Goal: Information Seeking & Learning: Find contact information

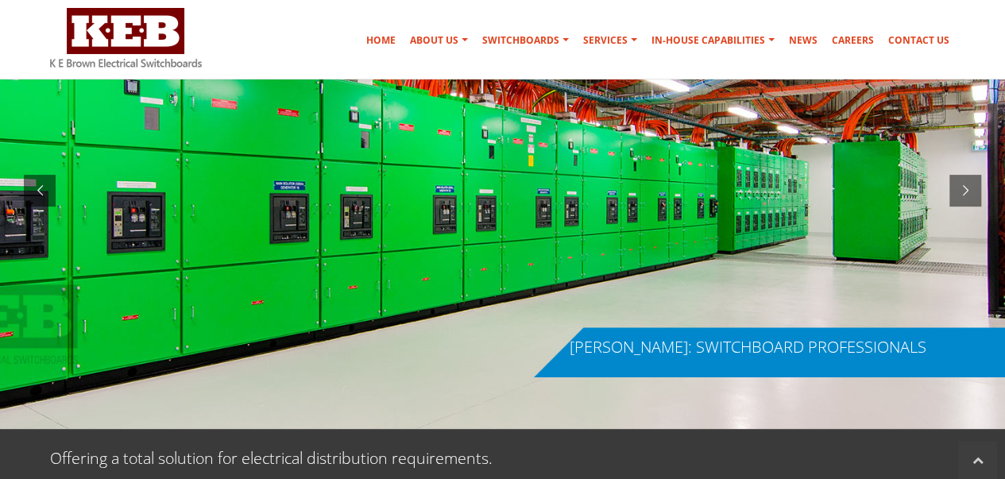
scroll to position [79, 0]
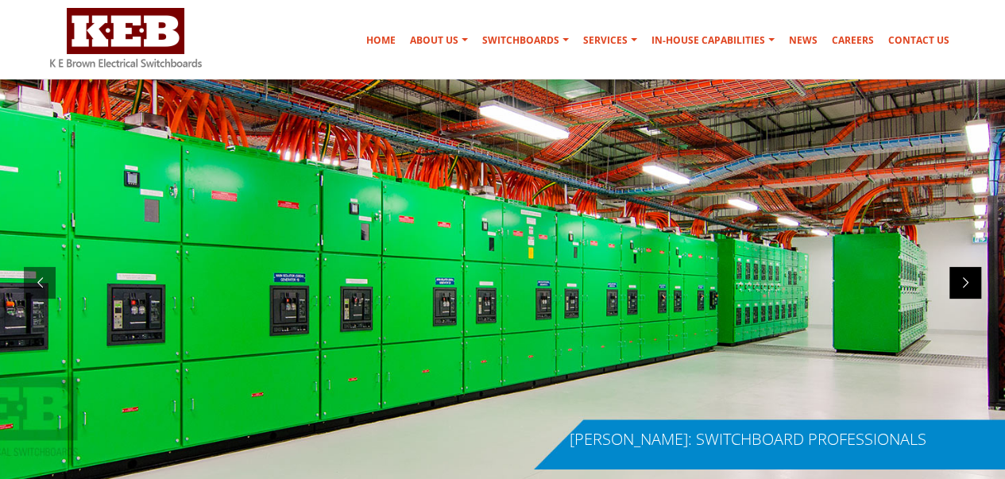
click at [964, 288] on div at bounding box center [965, 283] width 32 height 32
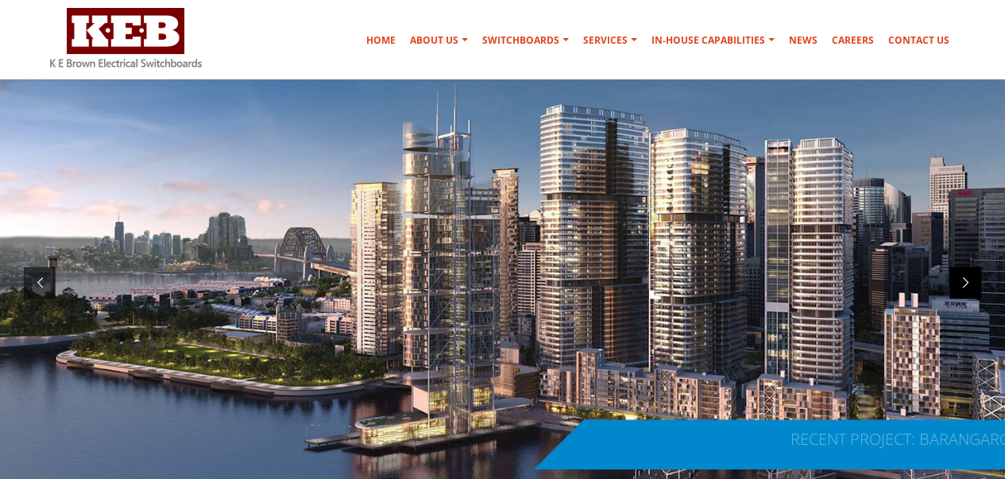
click at [964, 285] on div at bounding box center [965, 283] width 32 height 32
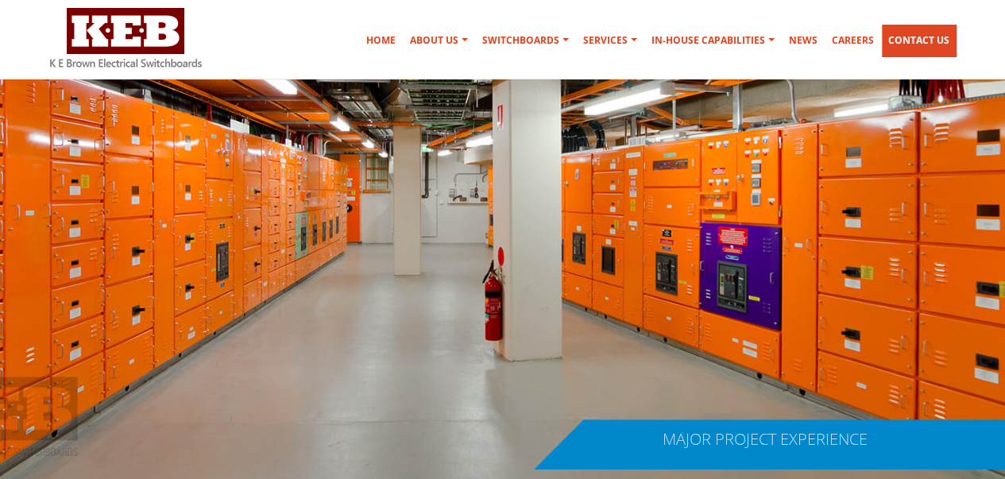
click at [917, 33] on link "Contact Us" at bounding box center [919, 41] width 74 height 32
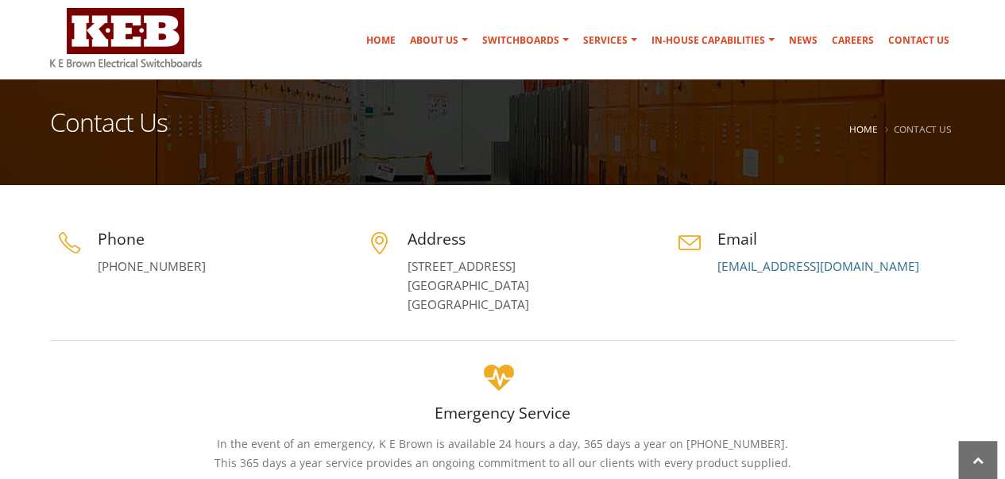
scroll to position [159, 0]
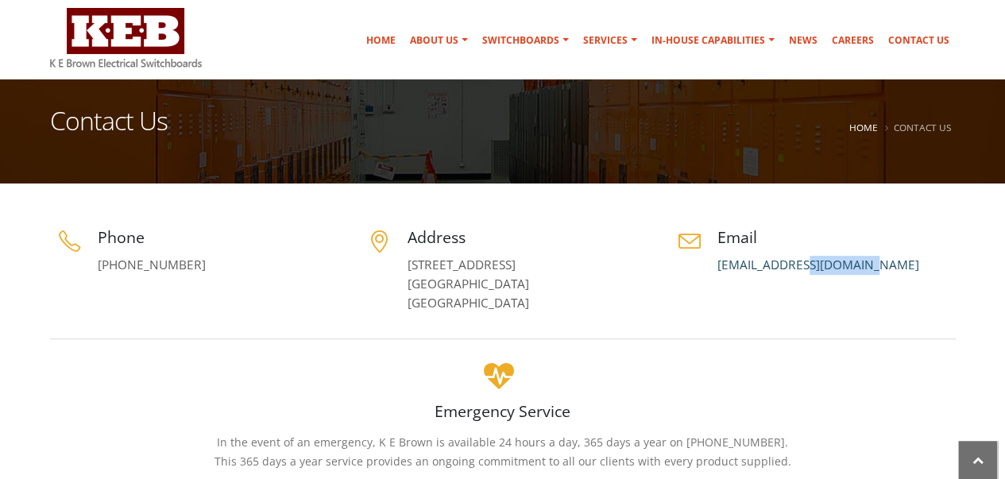
drag, startPoint x: 883, startPoint y: 268, endPoint x: 801, endPoint y: 272, distance: 81.9
click at [801, 272] on p "[EMAIL_ADDRESS][DOMAIN_NAME]" at bounding box center [836, 265] width 238 height 19
copy link "[DOMAIN_NAME]"
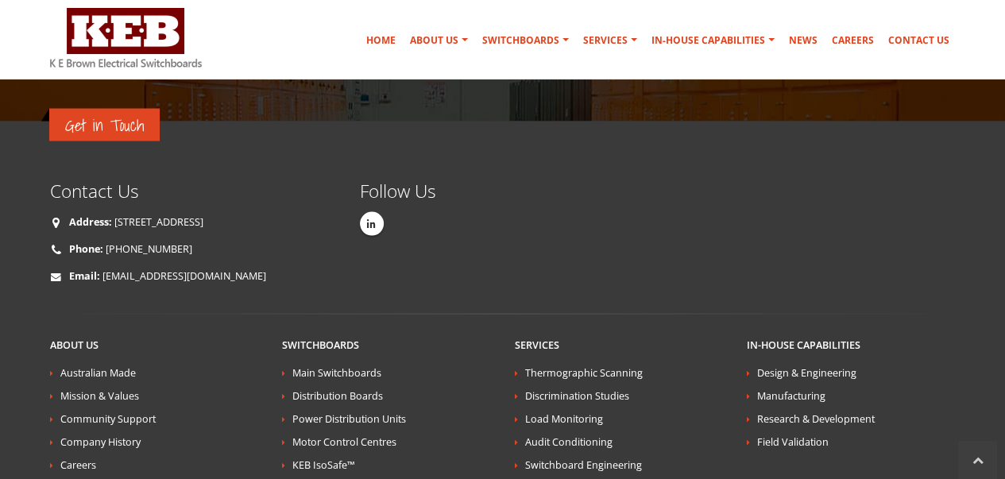
scroll to position [1628, 0]
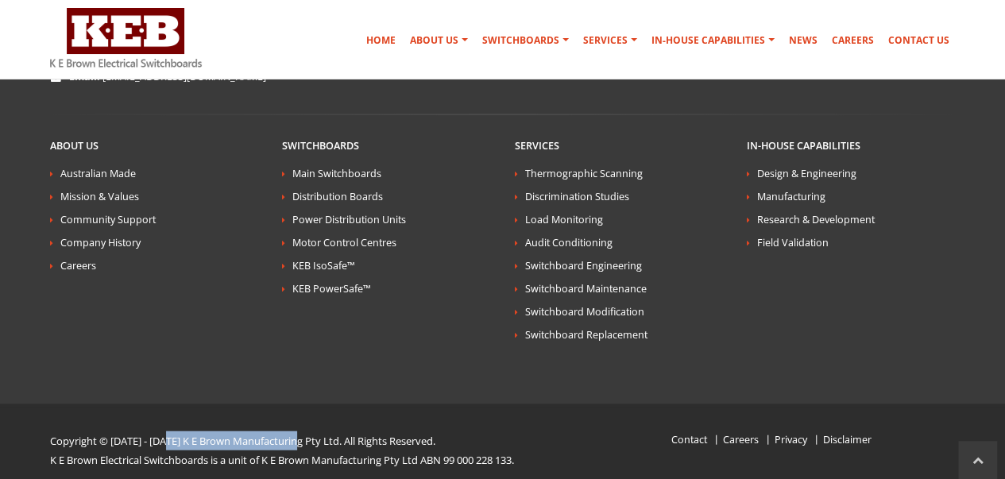
drag, startPoint x: 170, startPoint y: 422, endPoint x: 305, endPoint y: 419, distance: 135.0
click at [305, 431] on p "Copyright © [DATE] - [DATE] K E Brown Manufacturing Pty Ltd. All Rights Reserve…" at bounding box center [309, 440] width 519 height 19
copy p "K E Brown Manufacturing Pt"
drag, startPoint x: 307, startPoint y: 423, endPoint x: 170, endPoint y: 424, distance: 137.4
click at [170, 431] on p "Copyright © [DATE] - [DATE] K E Brown Manufacturing Pty Ltd. All Rights Reserve…" at bounding box center [309, 440] width 519 height 19
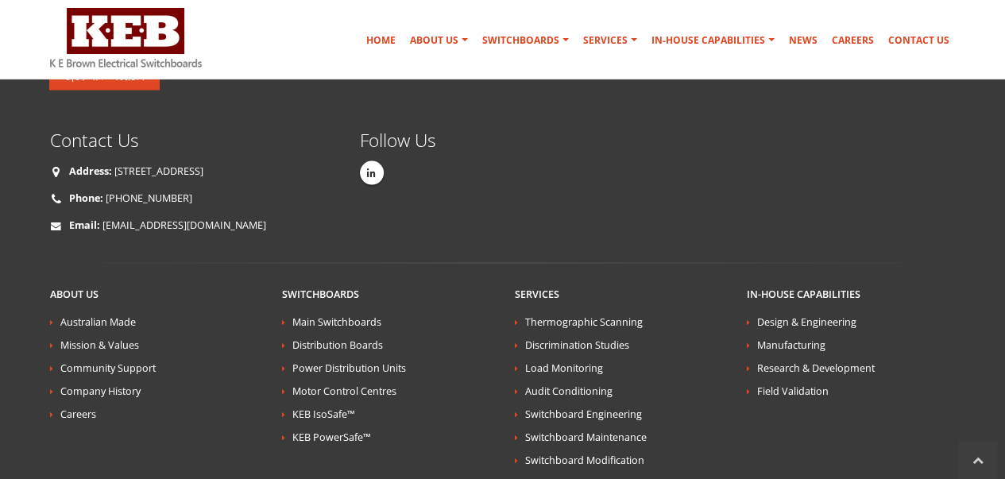
scroll to position [1390, 0]
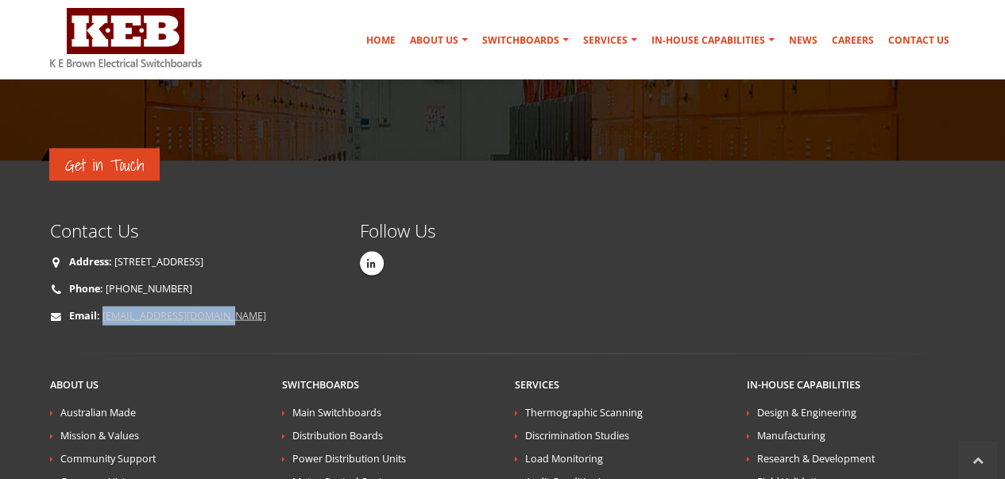
drag, startPoint x: 254, startPoint y: 299, endPoint x: 102, endPoint y: 301, distance: 152.5
click at [102, 306] on p "Email: [EMAIL_ADDRESS][DOMAIN_NAME]" at bounding box center [193, 315] width 286 height 19
copy link "[EMAIL_ADDRESS][DOMAIN_NAME]"
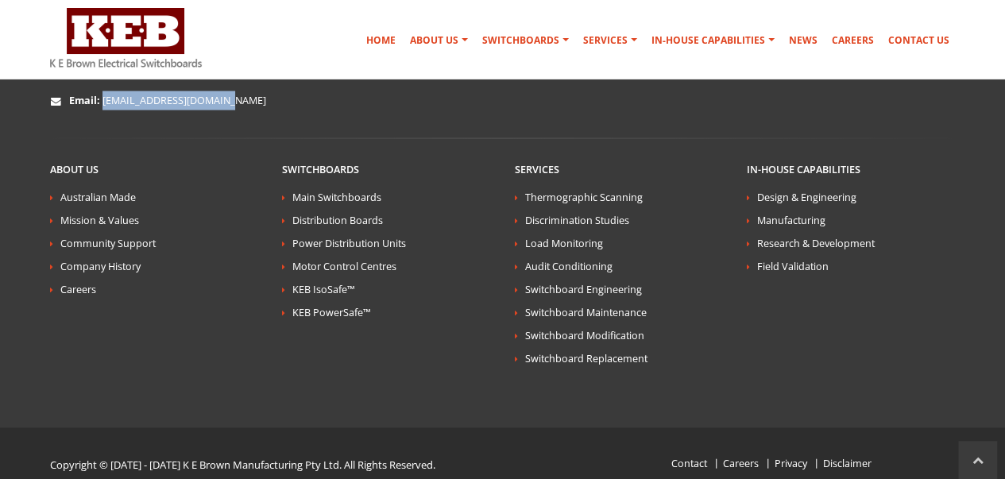
scroll to position [1628, 0]
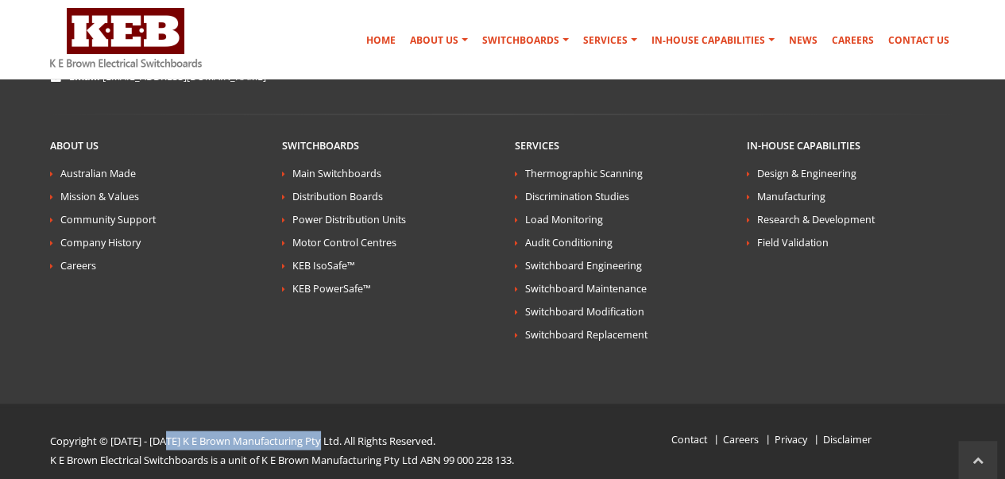
drag, startPoint x: 326, startPoint y: 425, endPoint x: 168, endPoint y: 417, distance: 157.5
click at [168, 431] on p "Copyright © [DATE] - [DATE] K E Brown Manufacturing Pty Ltd. All Rights Reserve…" at bounding box center [309, 440] width 519 height 19
copy p "K E Brown Manufacturing Pty Ltd"
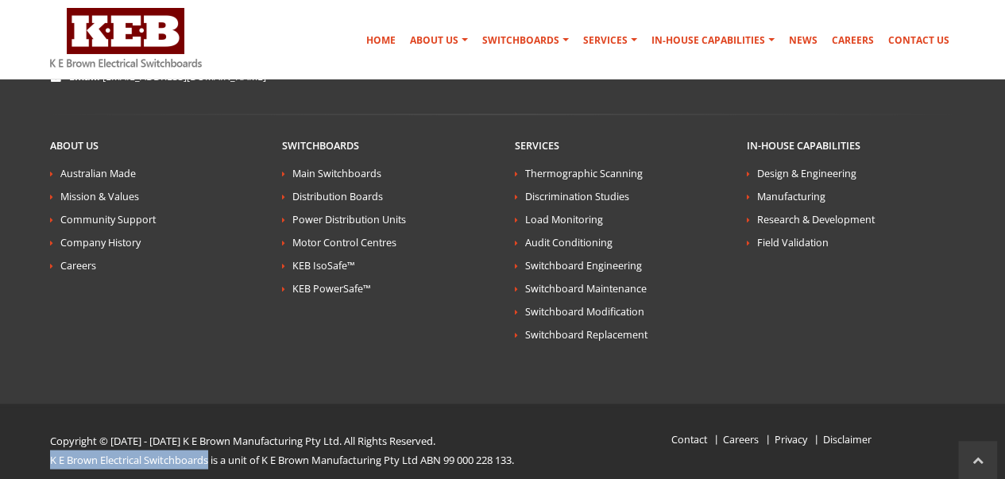
drag, startPoint x: 211, startPoint y: 440, endPoint x: 49, endPoint y: 440, distance: 162.0
click at [50, 450] on p "K E Brown Electrical Switchboards is a unit of K E Brown Manufacturing Pty Ltd …" at bounding box center [309, 459] width 519 height 19
copy p "K E Brown Electrical Switchboards"
